Goal: Information Seeking & Learning: Learn about a topic

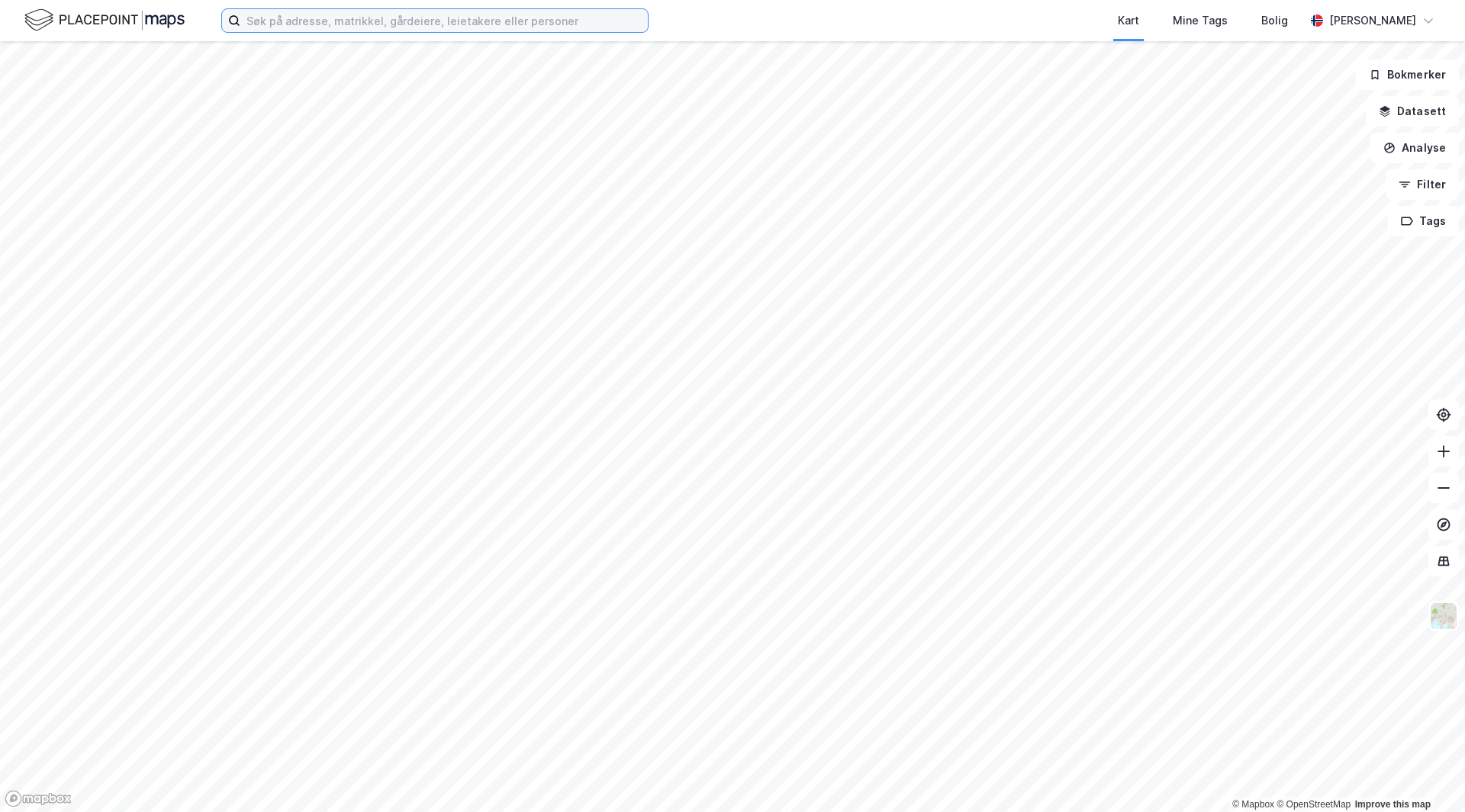
click at [342, 30] on input at bounding box center [443, 20] width 407 height 23
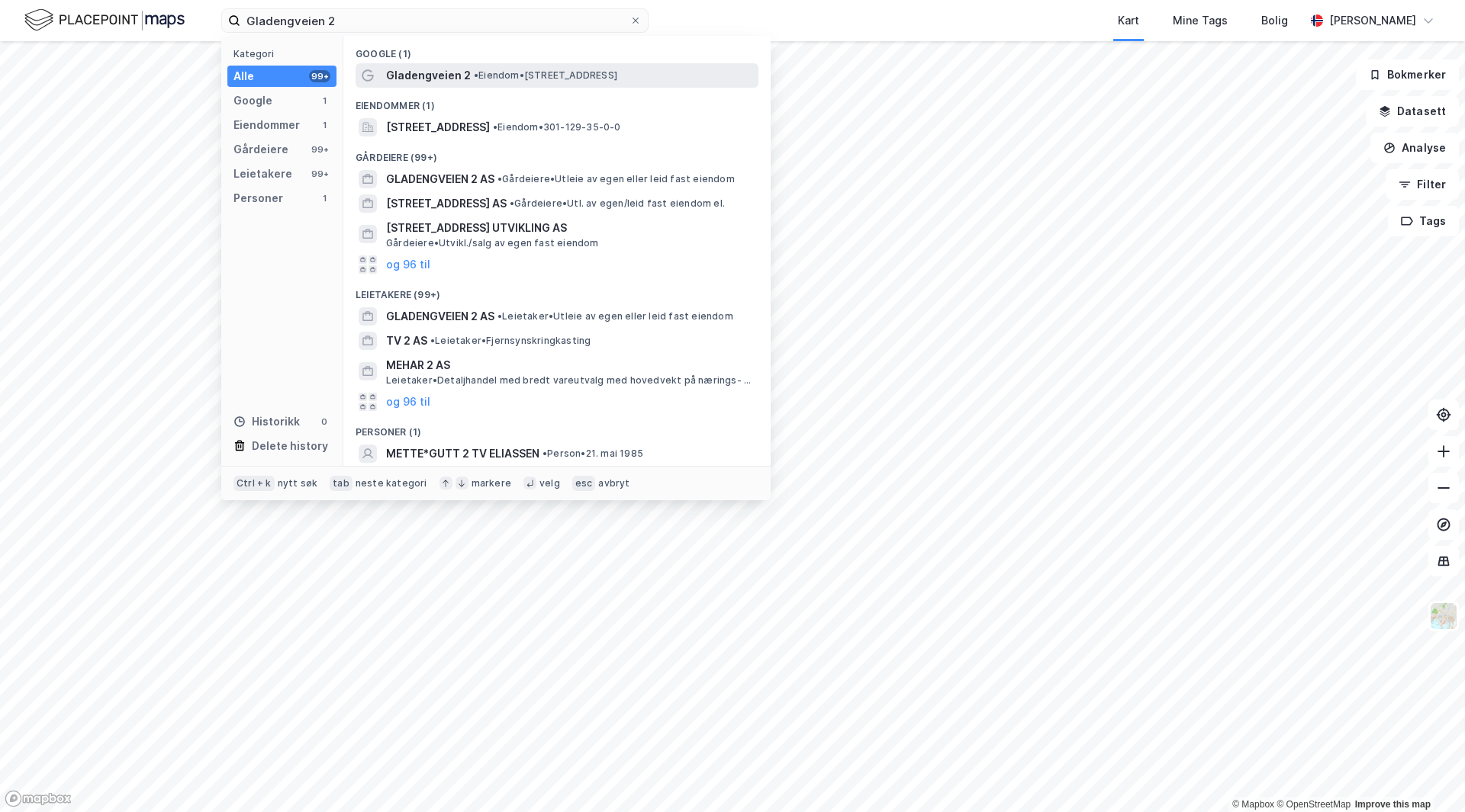
click at [482, 79] on span "• Eiendom • [STREET_ADDRESS]" at bounding box center [546, 75] width 144 height 12
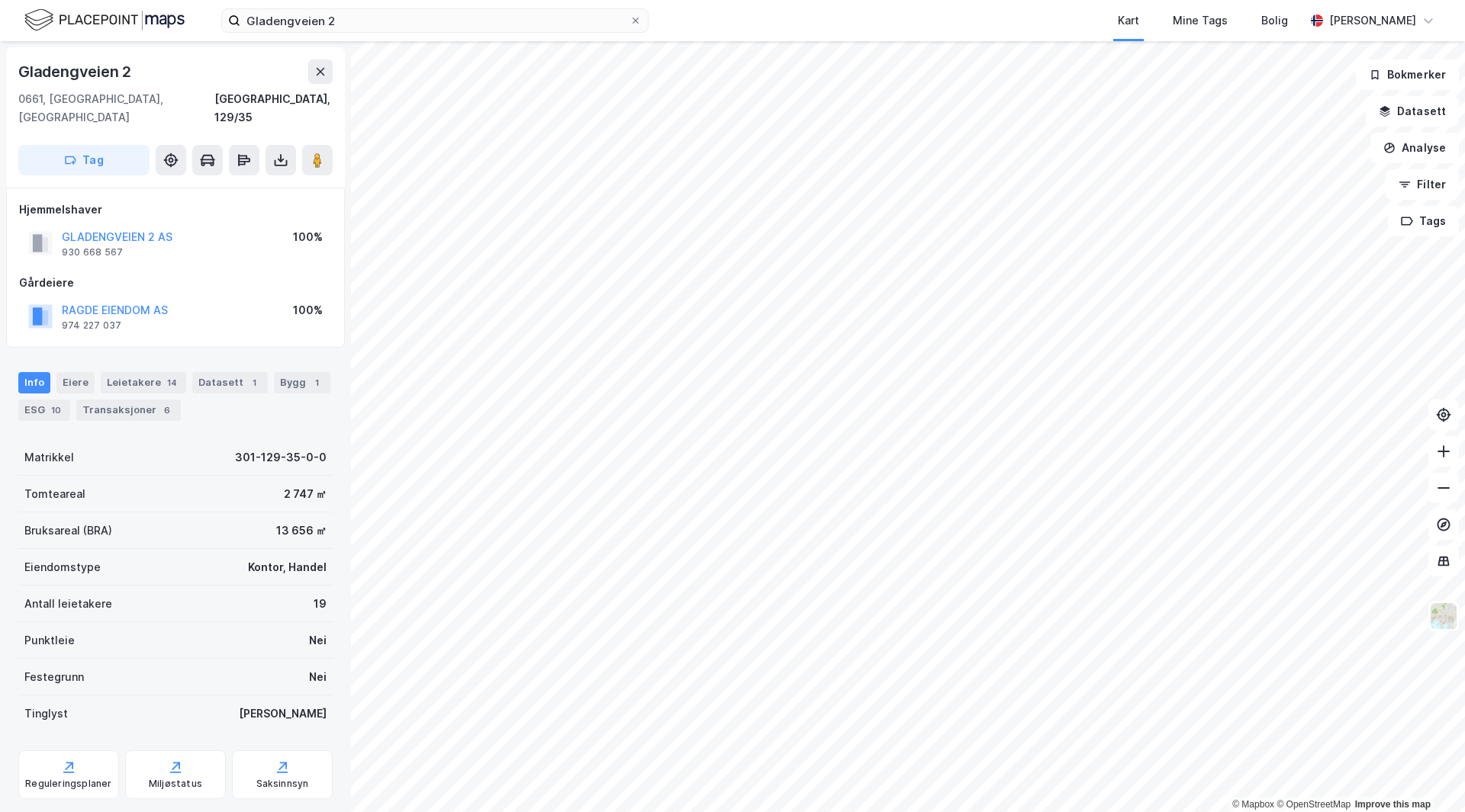
click at [282, 522] on div "13 656 ㎡" at bounding box center [301, 531] width 50 height 18
click at [195, 514] on div "Bruksareal (BRA) 13 656 ㎡" at bounding box center [175, 531] width 315 height 37
click at [290, 372] on div "Bygg 1" at bounding box center [302, 383] width 56 height 21
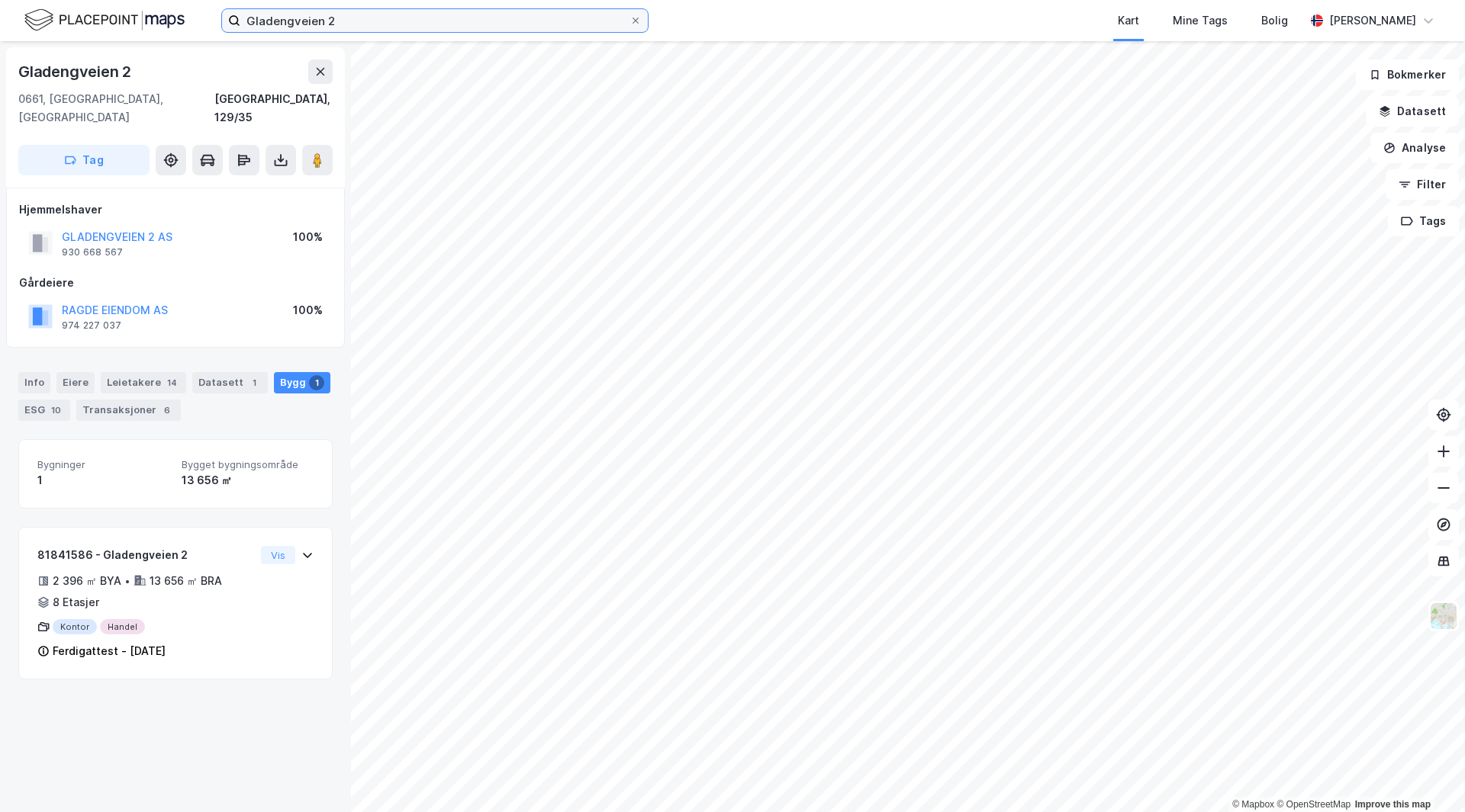
click at [354, 20] on input "Gladengveien 2" at bounding box center [435, 20] width 389 height 23
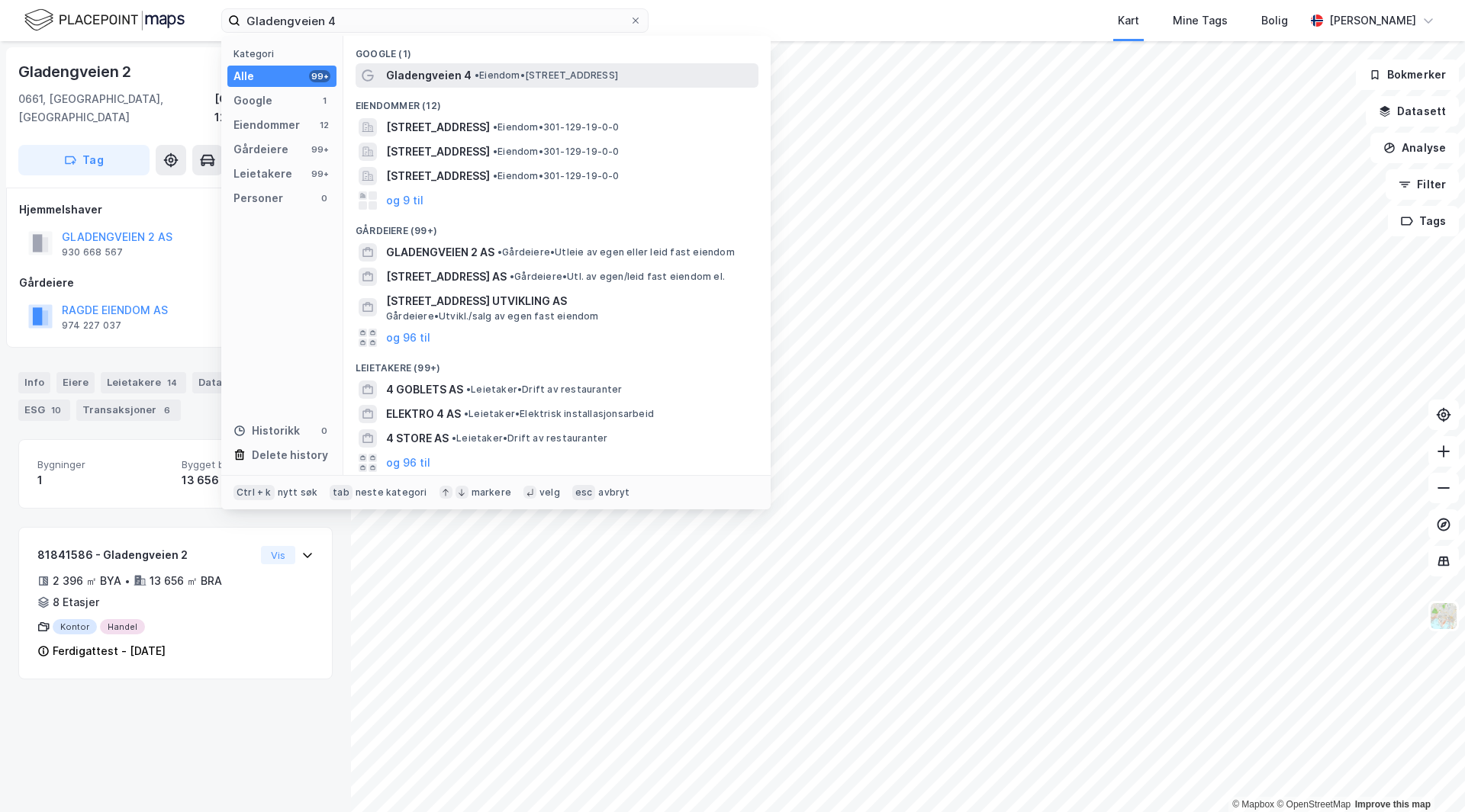
click at [581, 80] on span "• Eiendom • [STREET_ADDRESS]" at bounding box center [547, 75] width 144 height 12
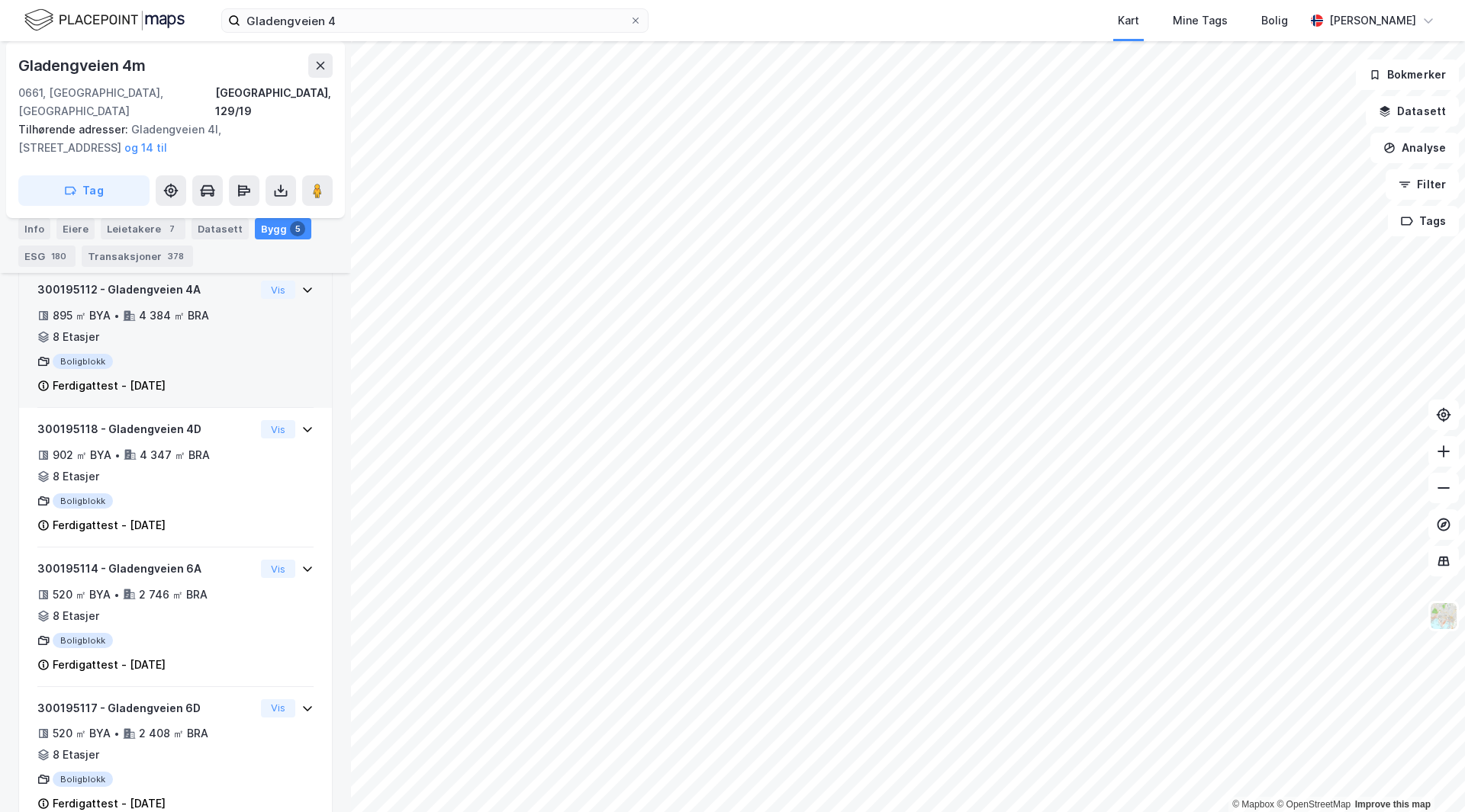
scroll to position [534, 0]
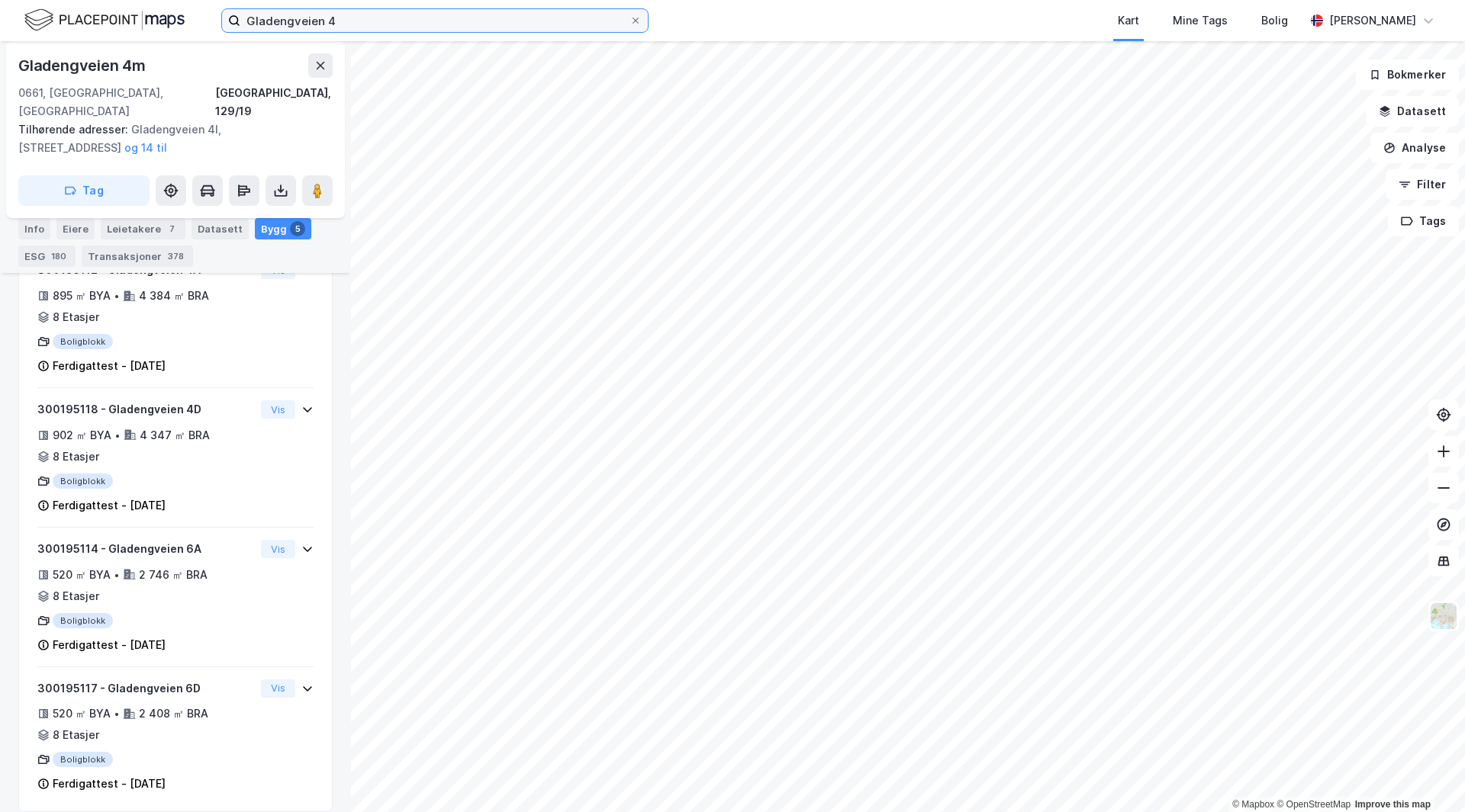
click at [355, 19] on input "Gladengveien 4" at bounding box center [435, 20] width 389 height 23
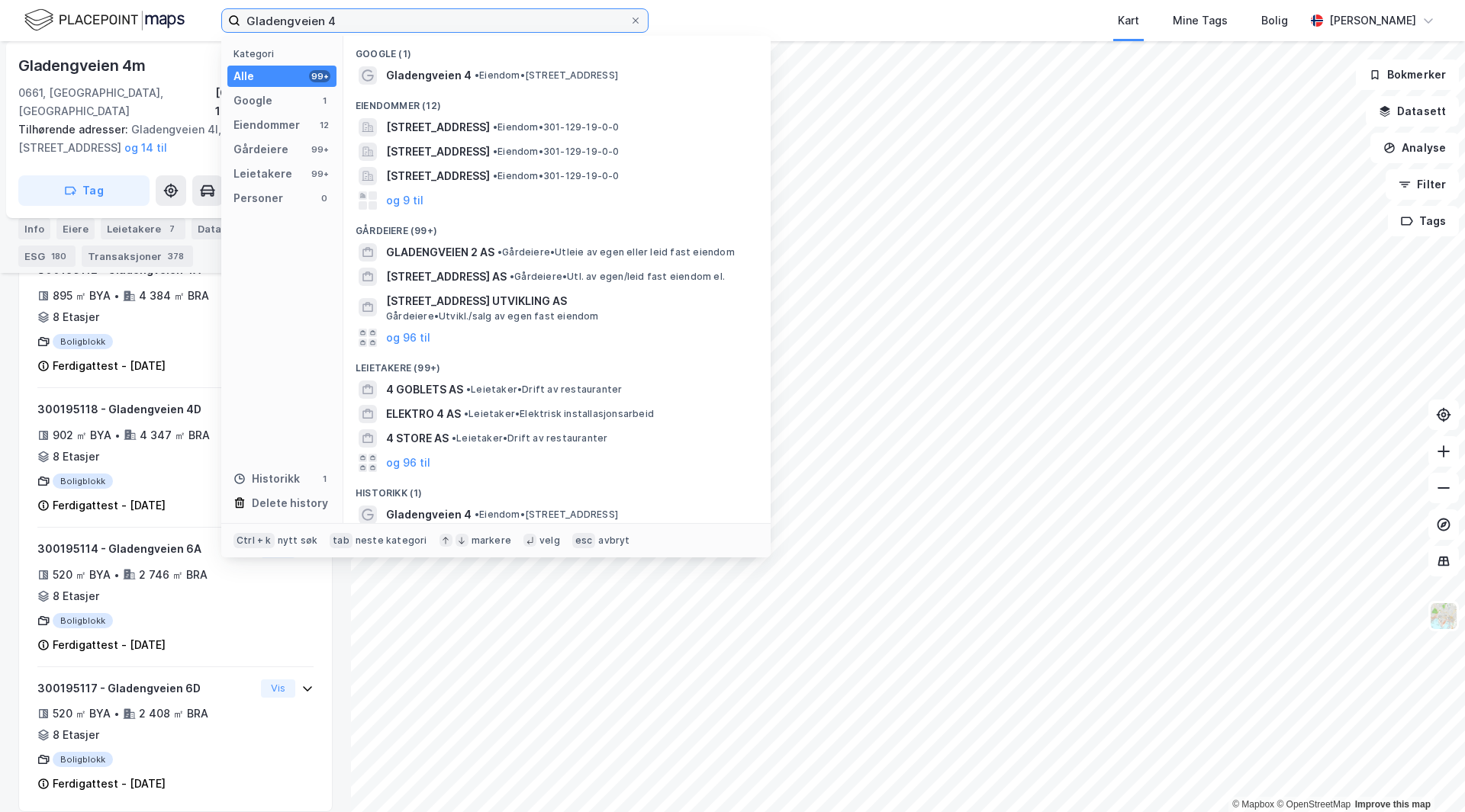
click at [355, 19] on input "Gladengveien 4" at bounding box center [435, 20] width 389 height 23
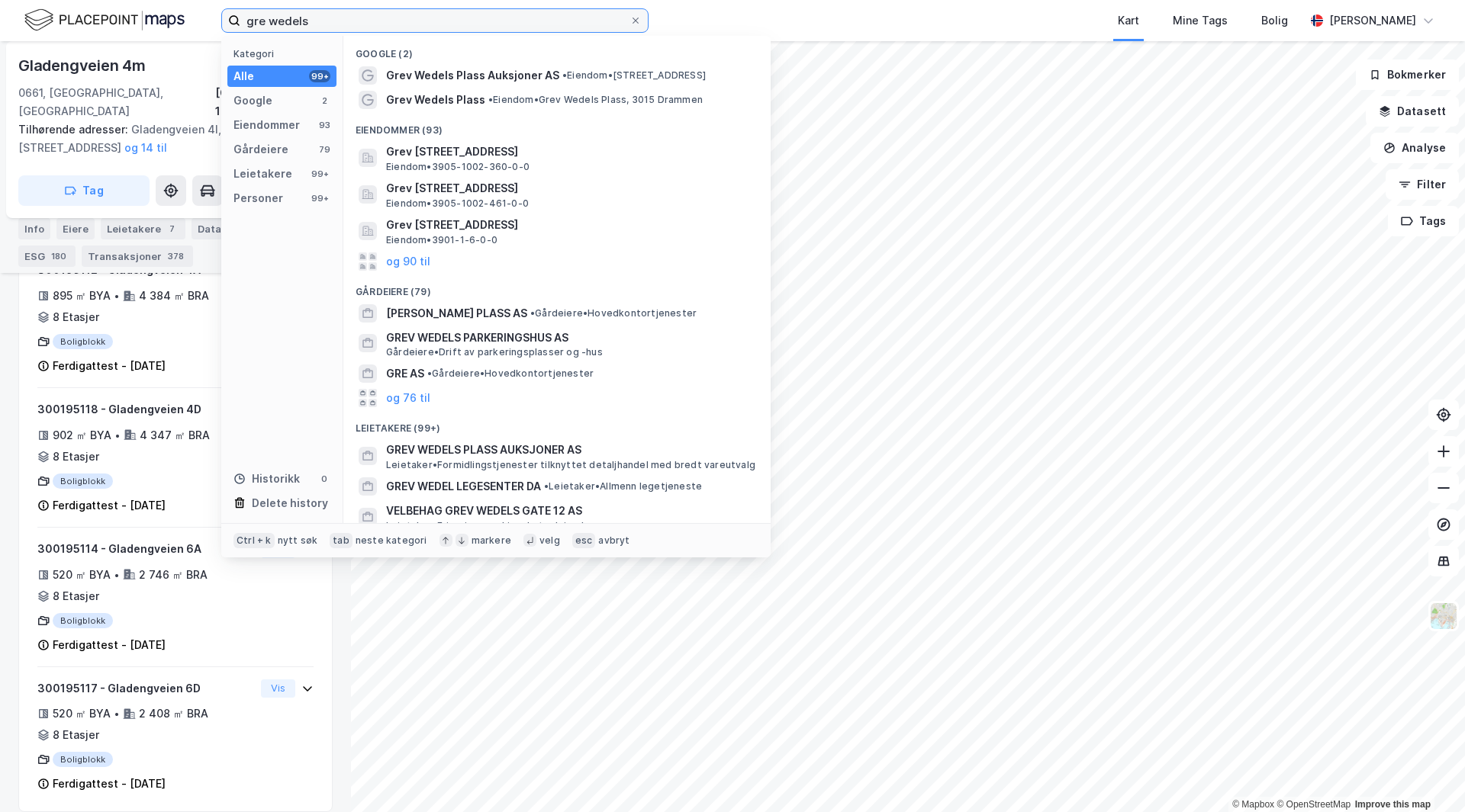
drag, startPoint x: 315, startPoint y: 18, endPoint x: 230, endPoint y: 28, distance: 85.6
click at [230, 28] on label "gre wedels" at bounding box center [435, 21] width 428 height 25
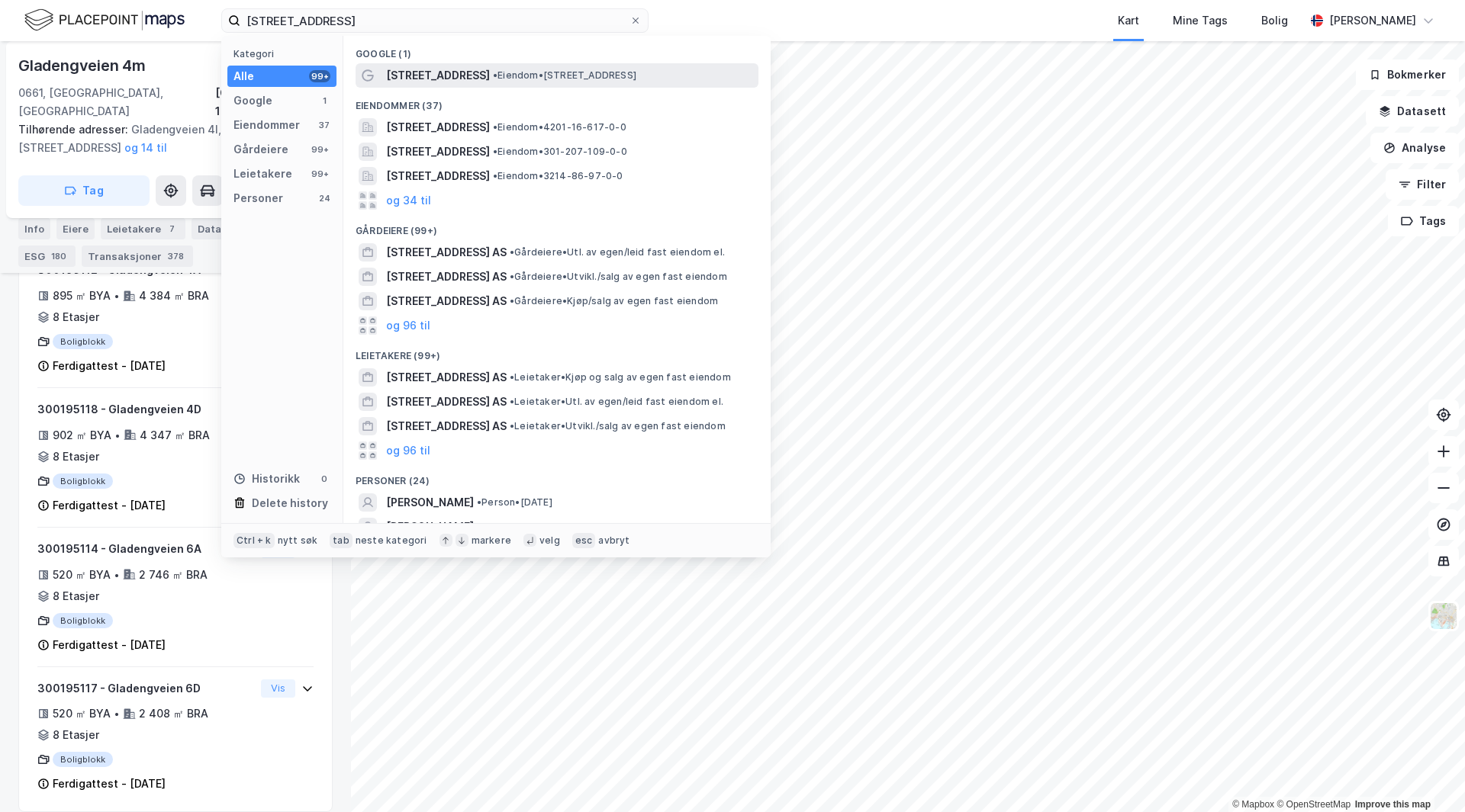
click at [493, 69] on span "• Eiendom • [STREET_ADDRESS]" at bounding box center [565, 75] width 144 height 12
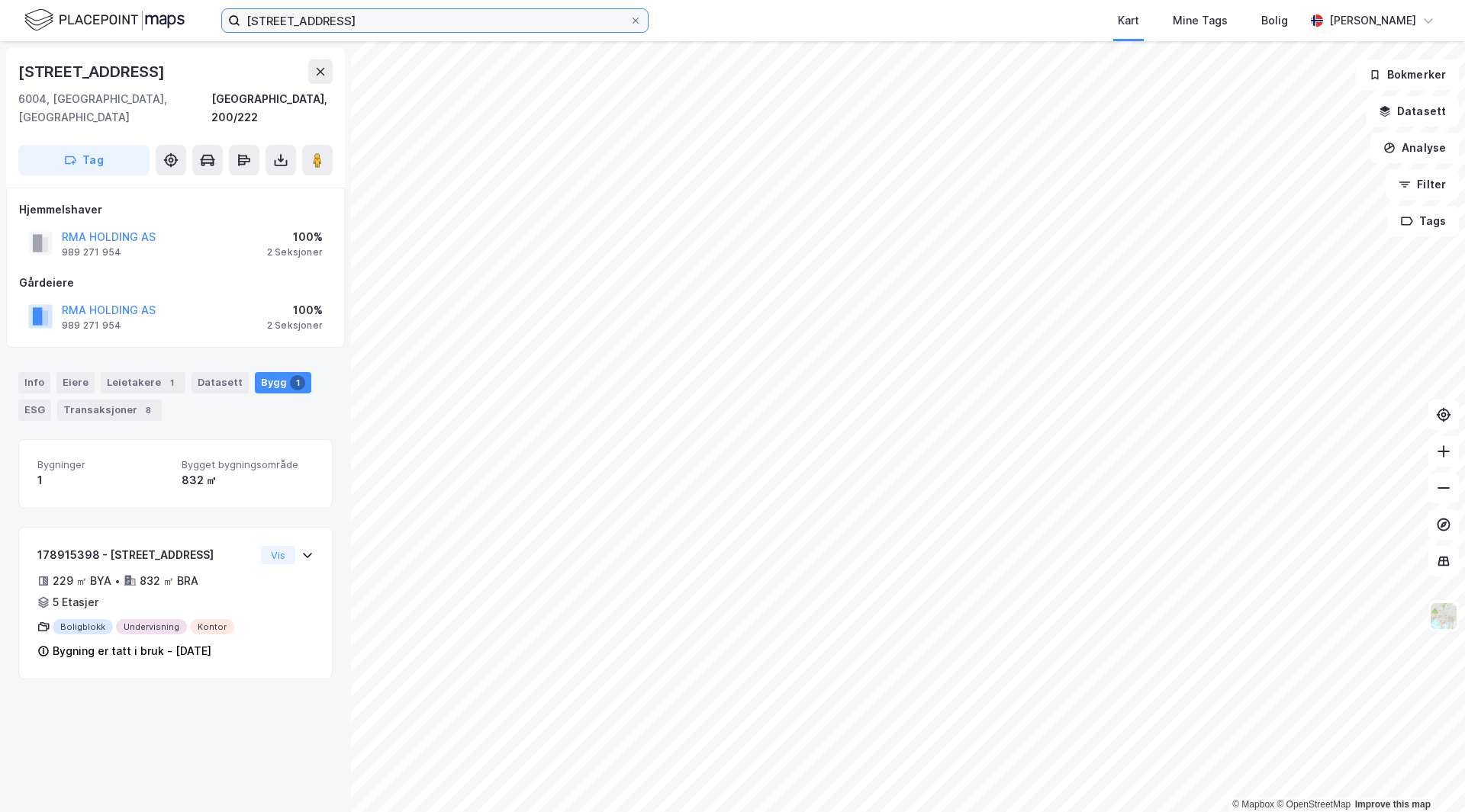
click at [351, 21] on input "[STREET_ADDRESS]" at bounding box center [435, 20] width 389 height 23
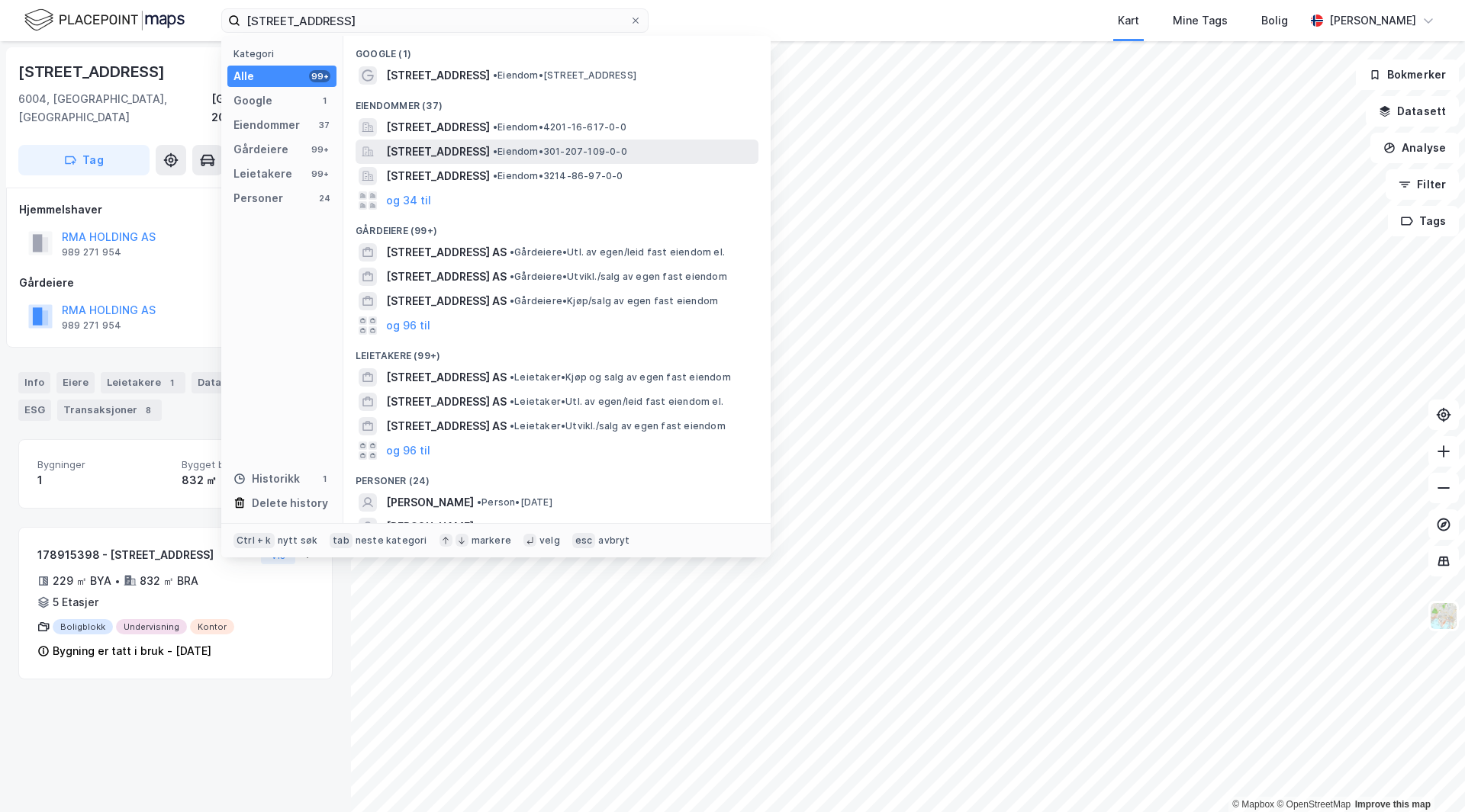
click at [478, 151] on span "[STREET_ADDRESS]" at bounding box center [438, 152] width 103 height 18
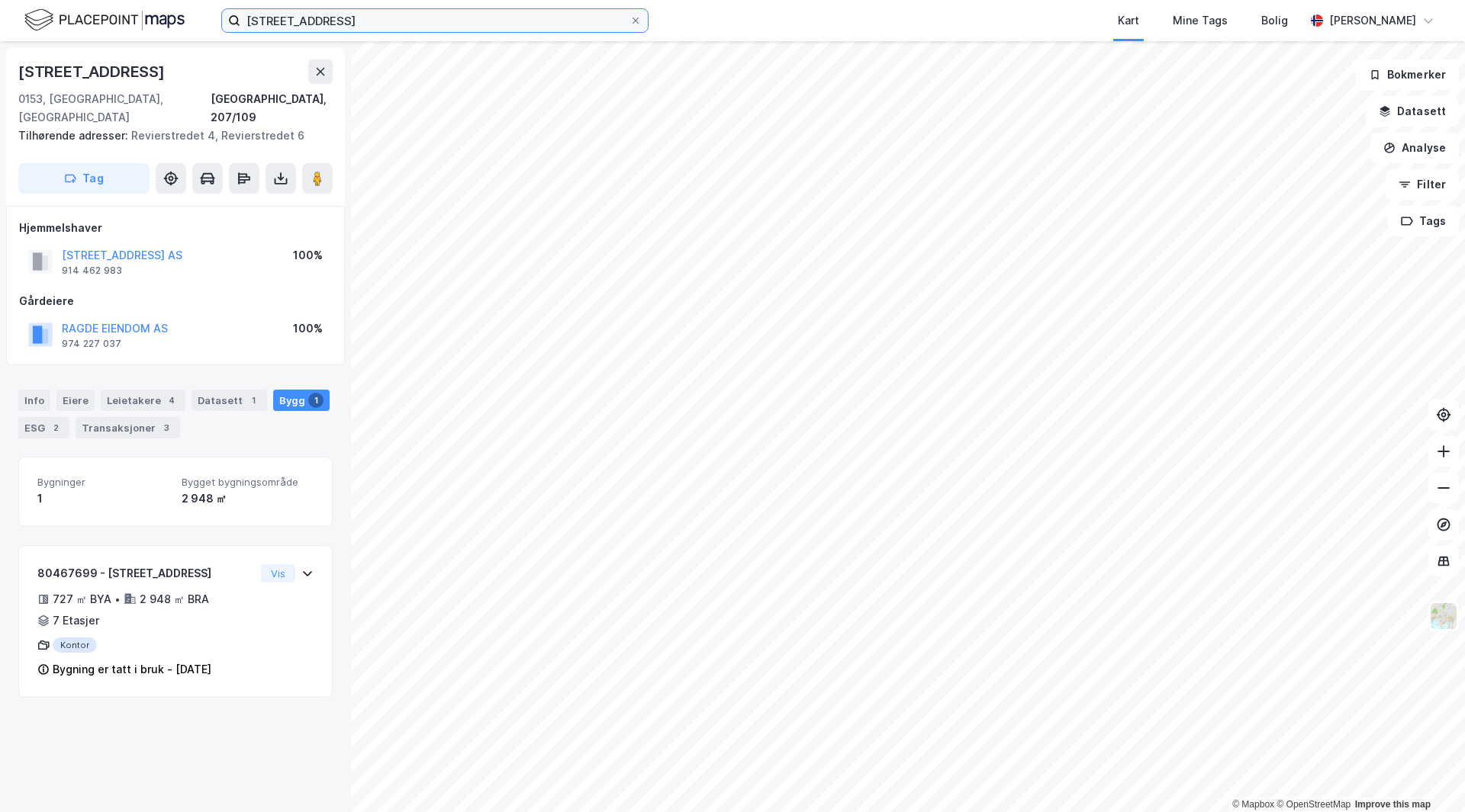
click at [358, 15] on input "[STREET_ADDRESS]" at bounding box center [435, 20] width 389 height 23
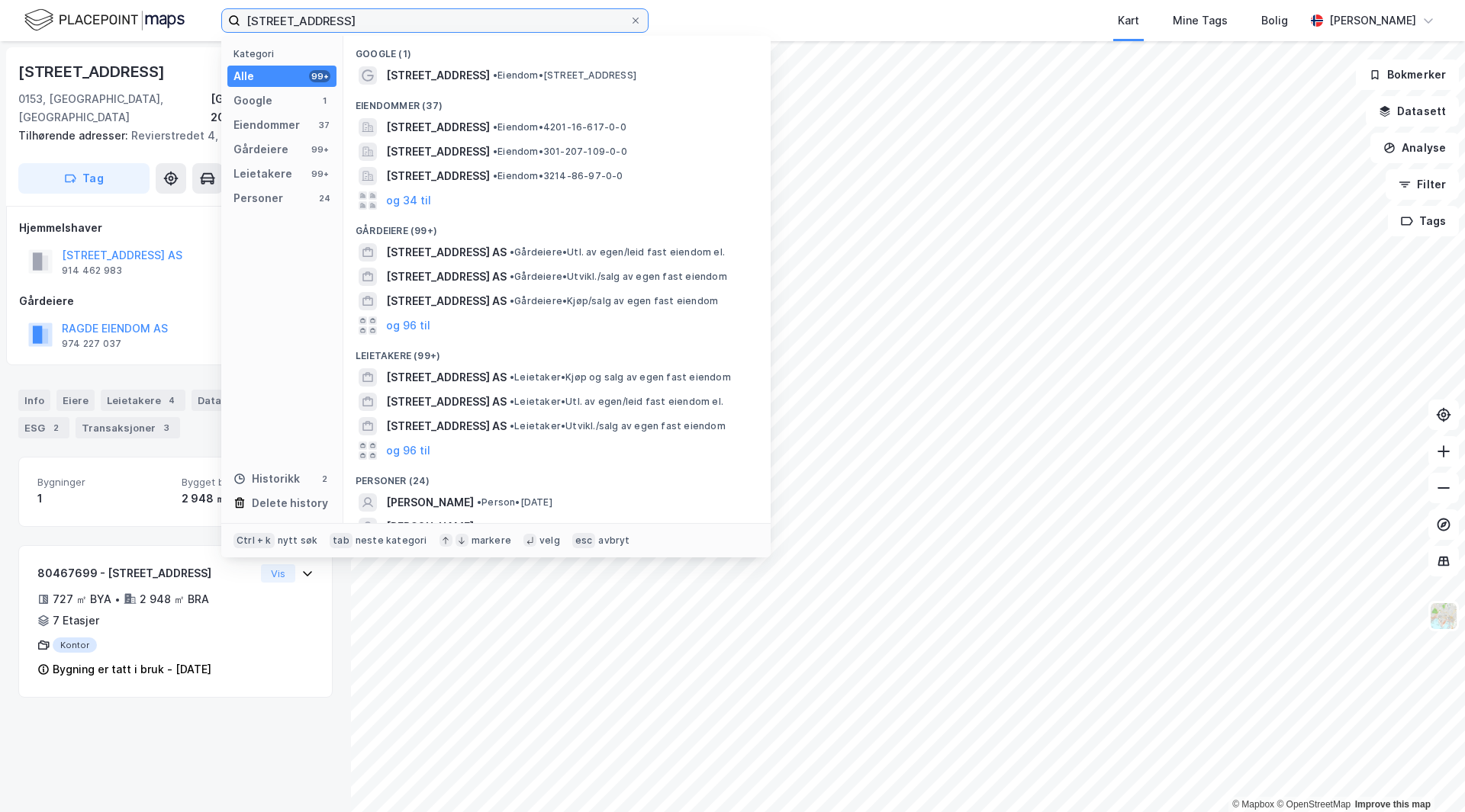
click at [358, 15] on input "[STREET_ADDRESS]" at bounding box center [435, 20] width 389 height 23
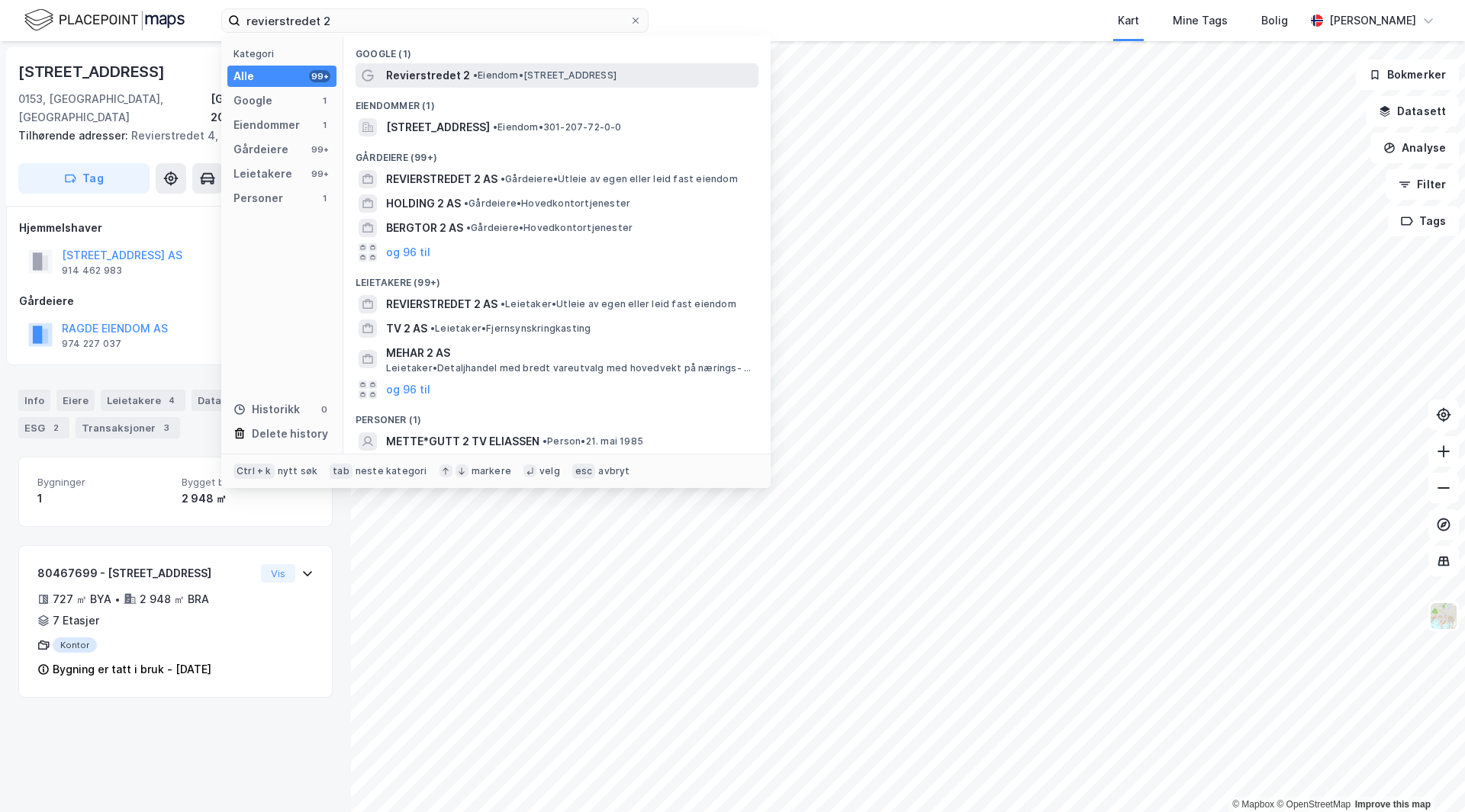
click at [506, 76] on span "• Eiendom • [STREET_ADDRESS]" at bounding box center [545, 75] width 144 height 12
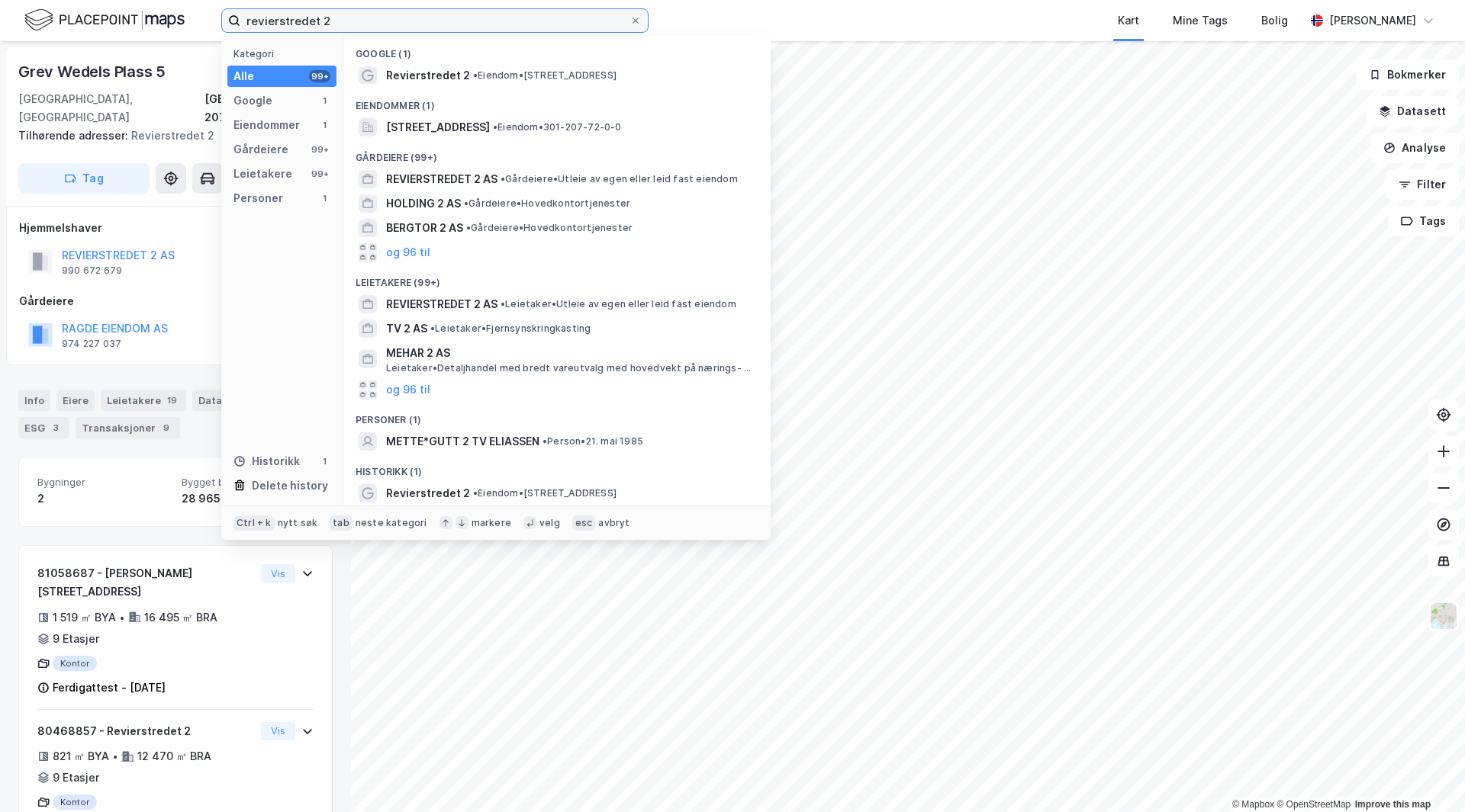
click at [415, 26] on input "revierstredet 2" at bounding box center [435, 20] width 389 height 23
click at [414, 26] on input "revierstredet 2" at bounding box center [435, 20] width 389 height 23
paste input "[STREET_ADDRESS]"
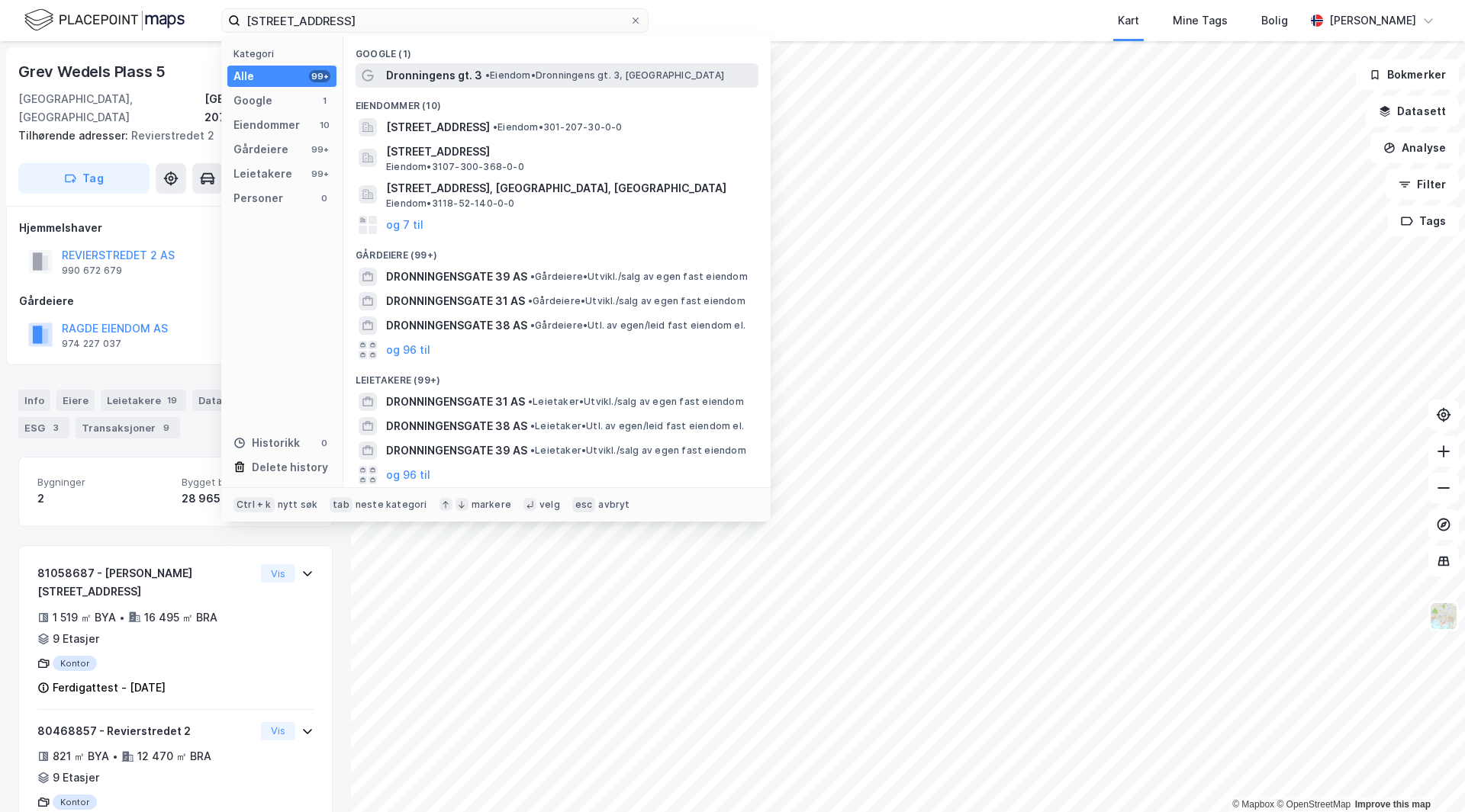
click at [466, 74] on span "Dronningens gt. 3" at bounding box center [435, 75] width 96 height 18
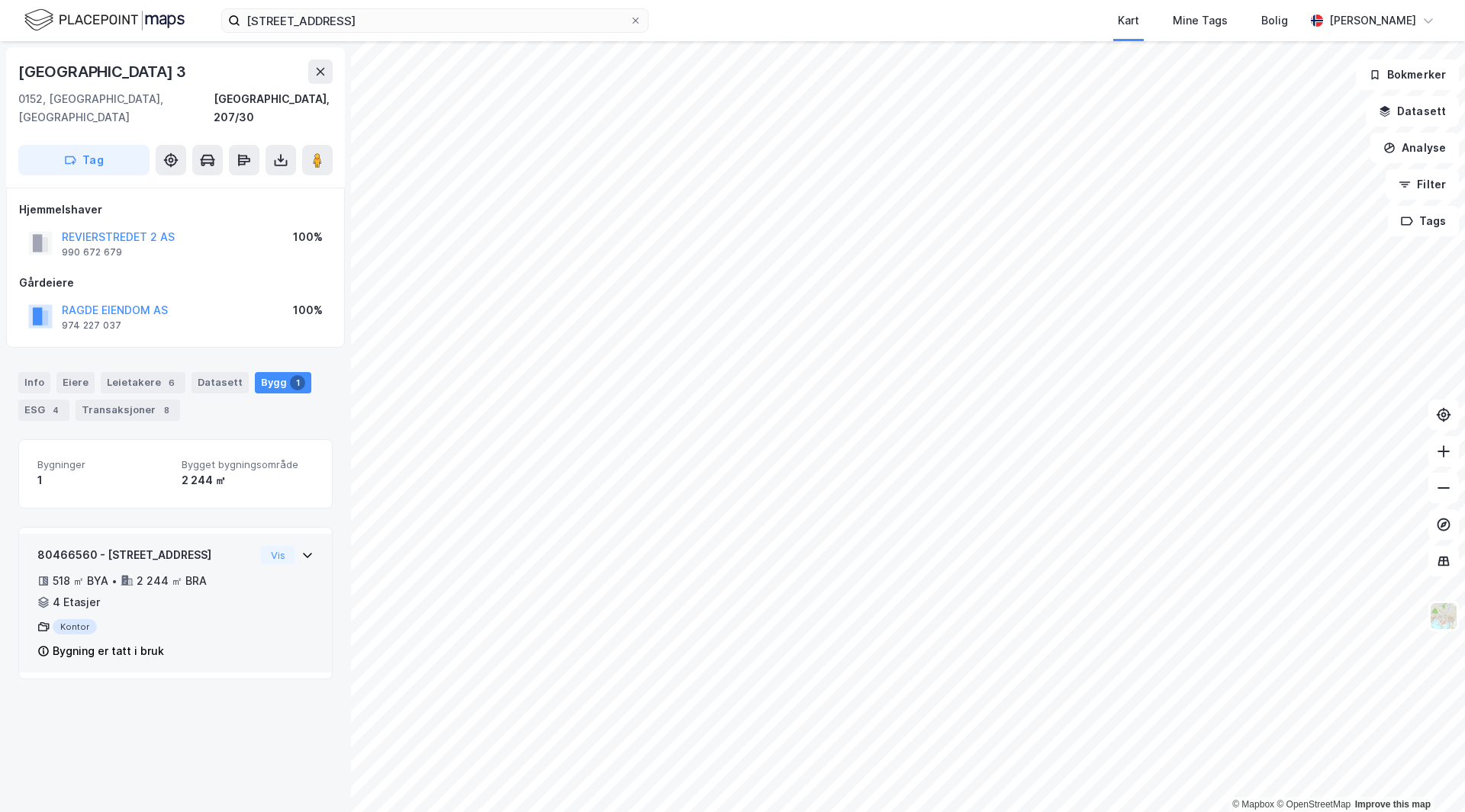
click at [299, 547] on div "Vis" at bounding box center [287, 555] width 53 height 18
click at [301, 549] on icon at bounding box center [308, 555] width 12 height 12
click at [286, 534] on div "80466560 - [GEOGRAPHIC_DATA] 3 518 ㎡ BYA • 2 244 ㎡ BRA • 4 Etasjer Kontor Bygni…" at bounding box center [175, 604] width 313 height 139
click at [286, 547] on div "Vis" at bounding box center [287, 555] width 53 height 18
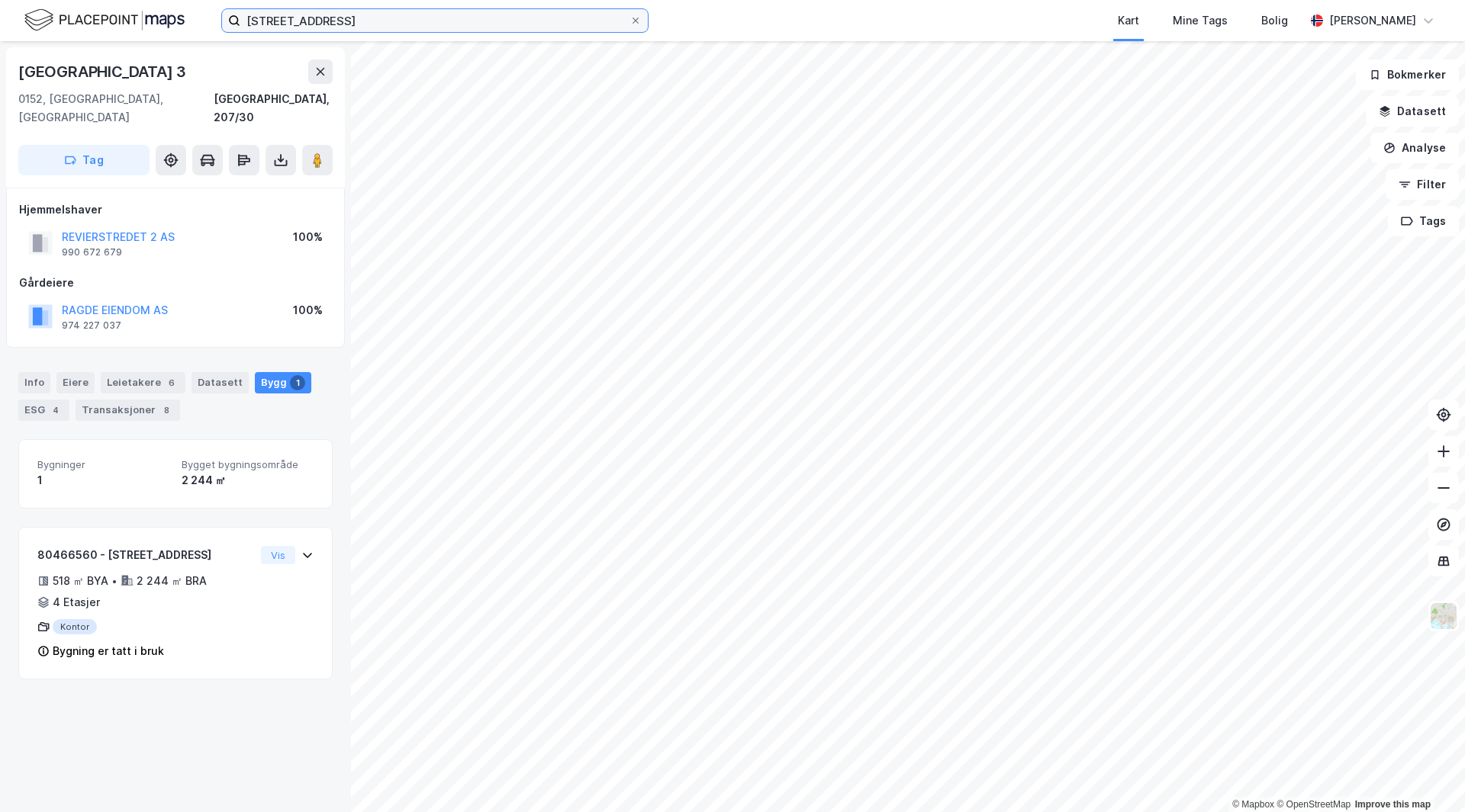
click at [386, 15] on input "[STREET_ADDRESS]" at bounding box center [435, 20] width 389 height 23
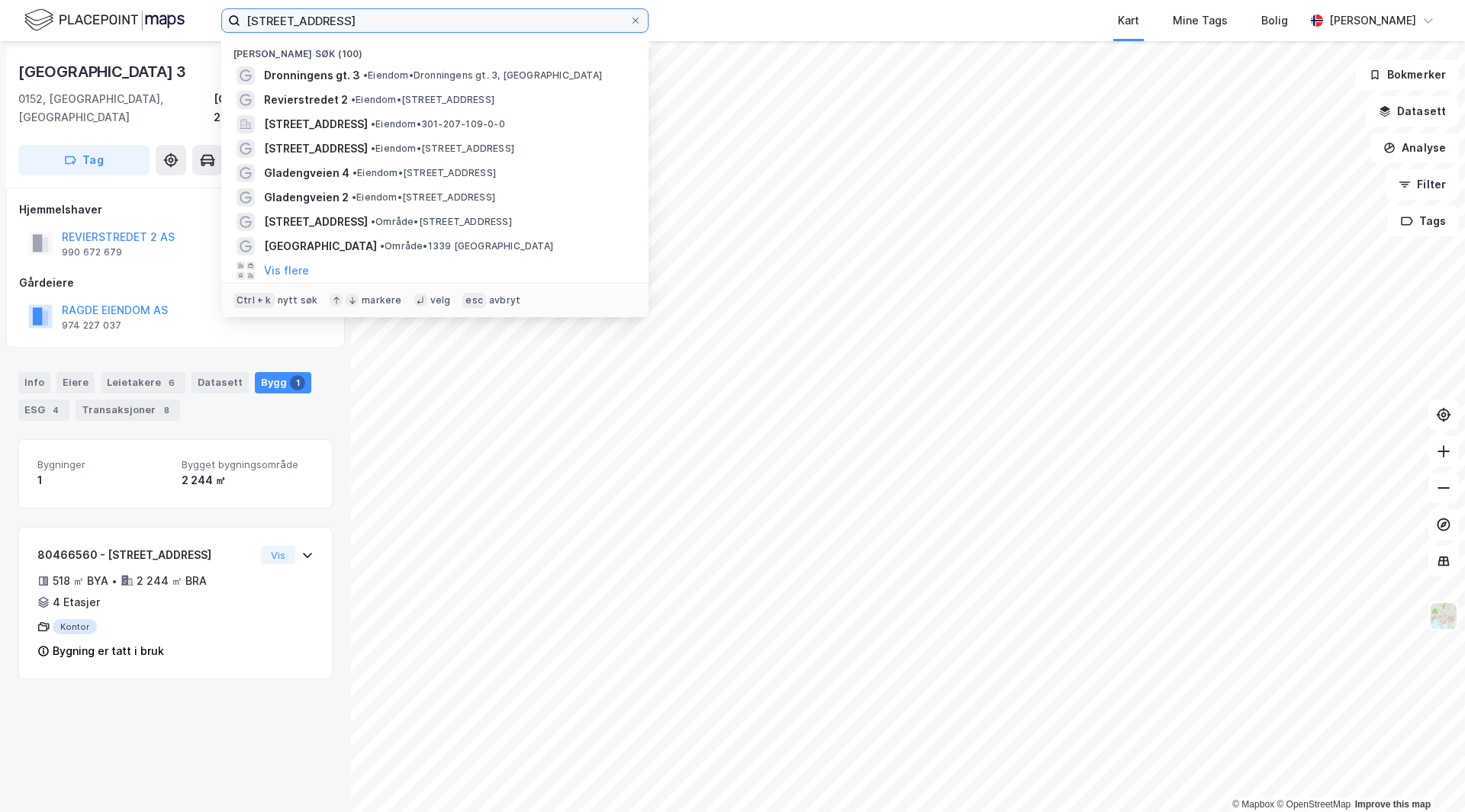
click at [386, 15] on input "[STREET_ADDRESS]" at bounding box center [435, 20] width 389 height 23
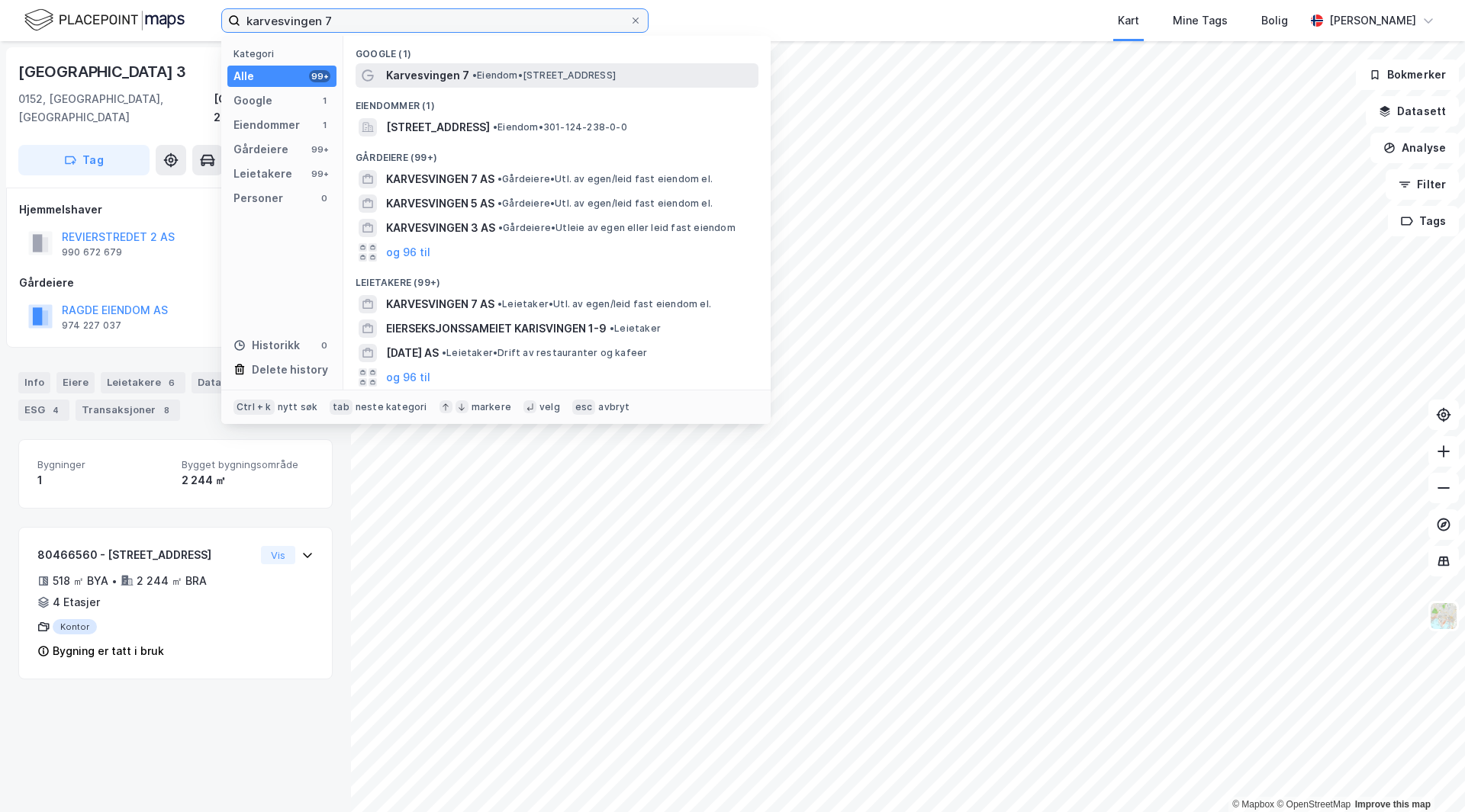
type input "karvesvingen 7"
click at [473, 65] on div "Karvesvingen 7 • Eiendom • [STREET_ADDRESS]" at bounding box center [557, 75] width 403 height 25
